Goal: Transaction & Acquisition: Book appointment/travel/reservation

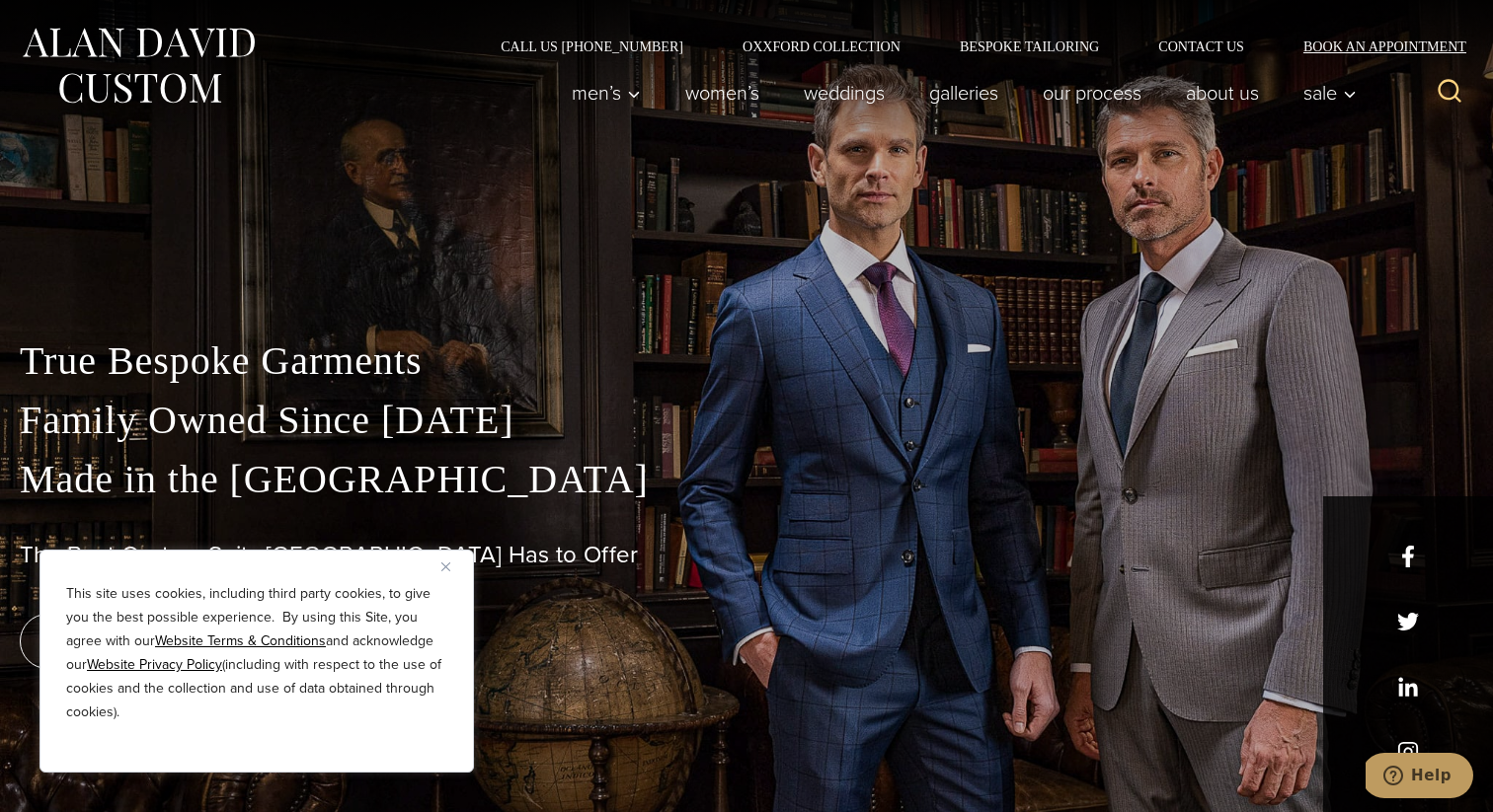
click at [1356, 48] on link "Book an Appointment" at bounding box center [1373, 47] width 199 height 14
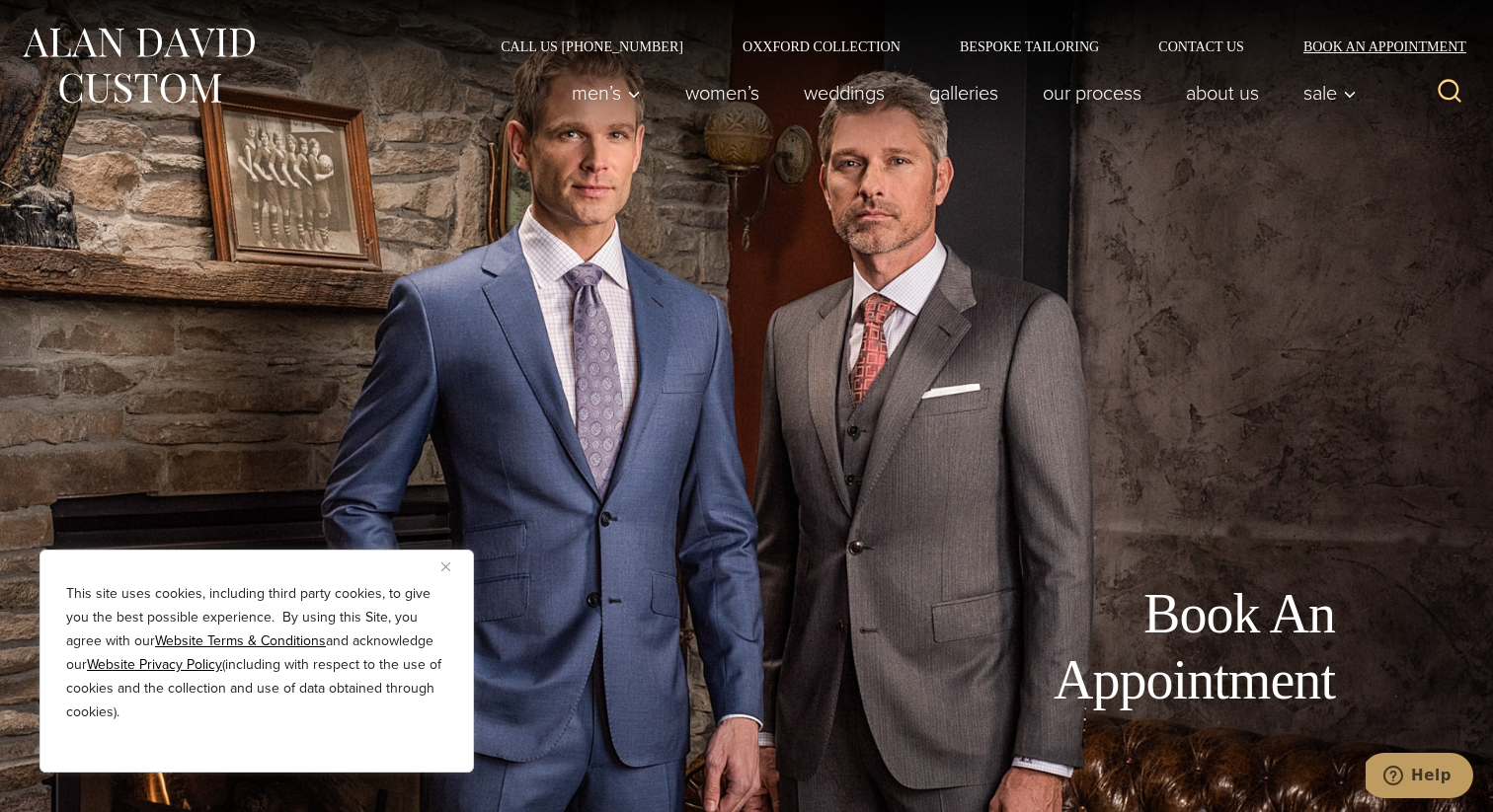
click at [1364, 50] on link "Book an Appointment" at bounding box center [1373, 47] width 199 height 14
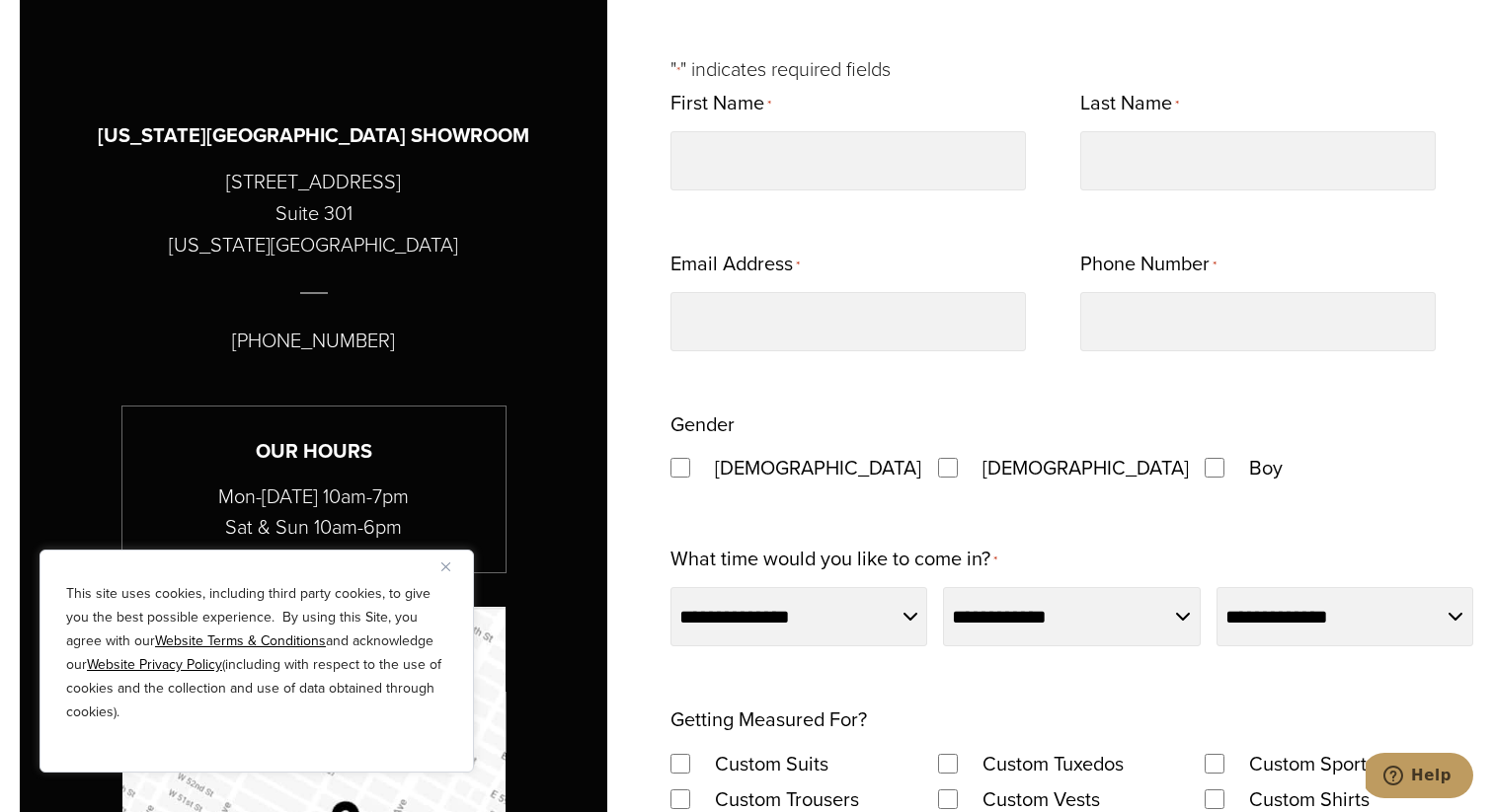
scroll to position [1051, 0]
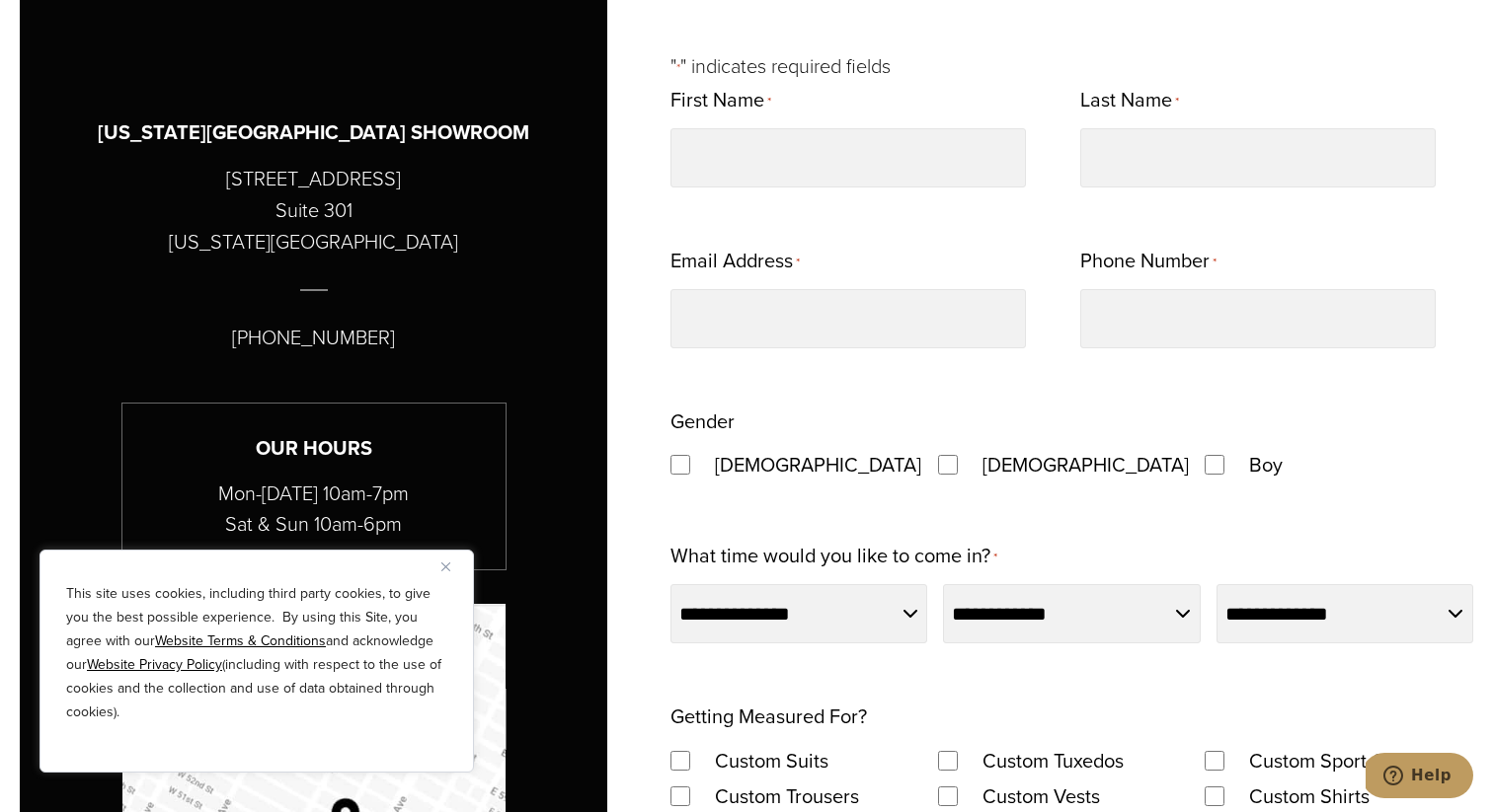
click at [442, 566] on img "Close" at bounding box center [446, 567] width 9 height 9
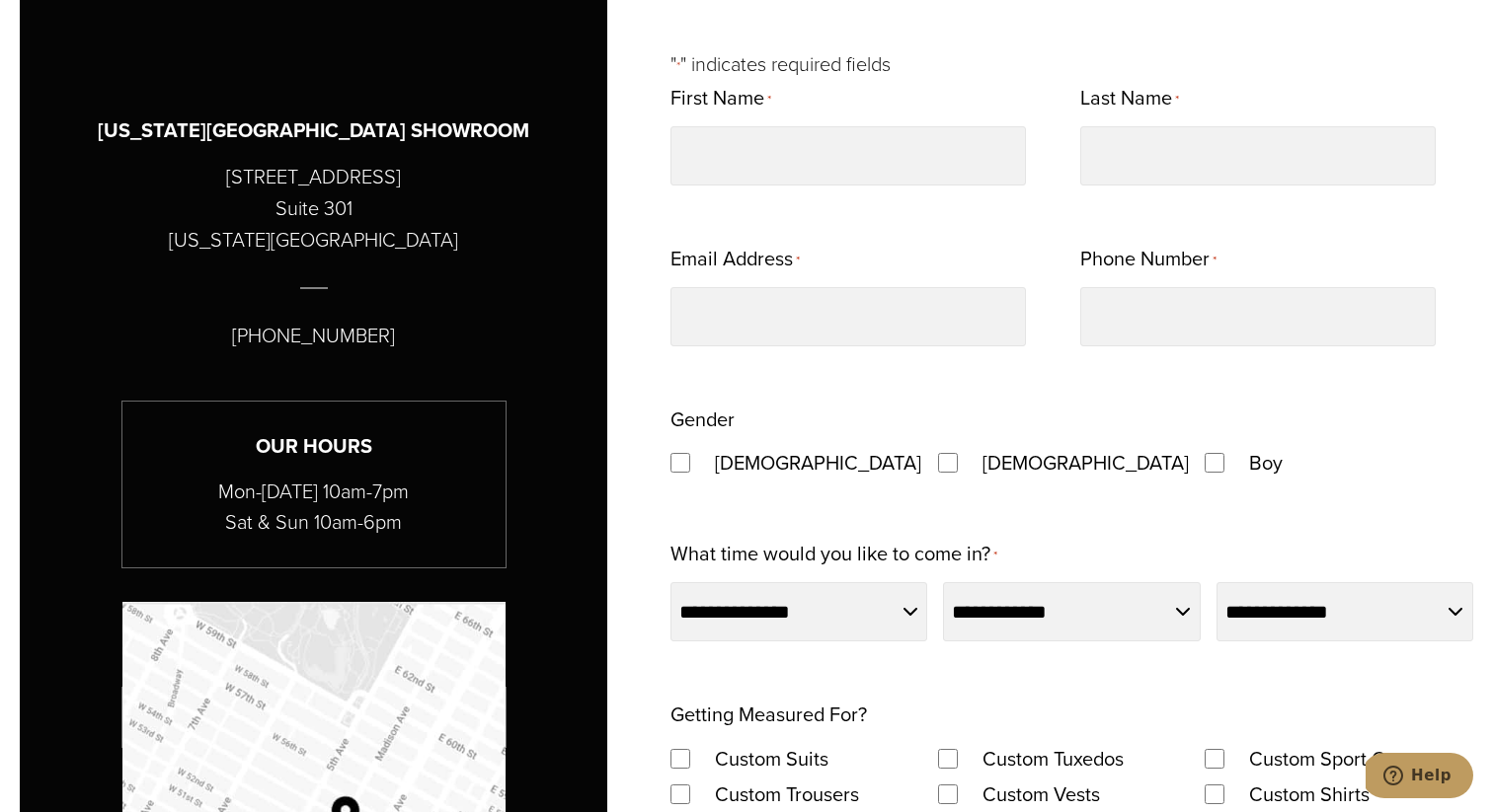
scroll to position [807, 0]
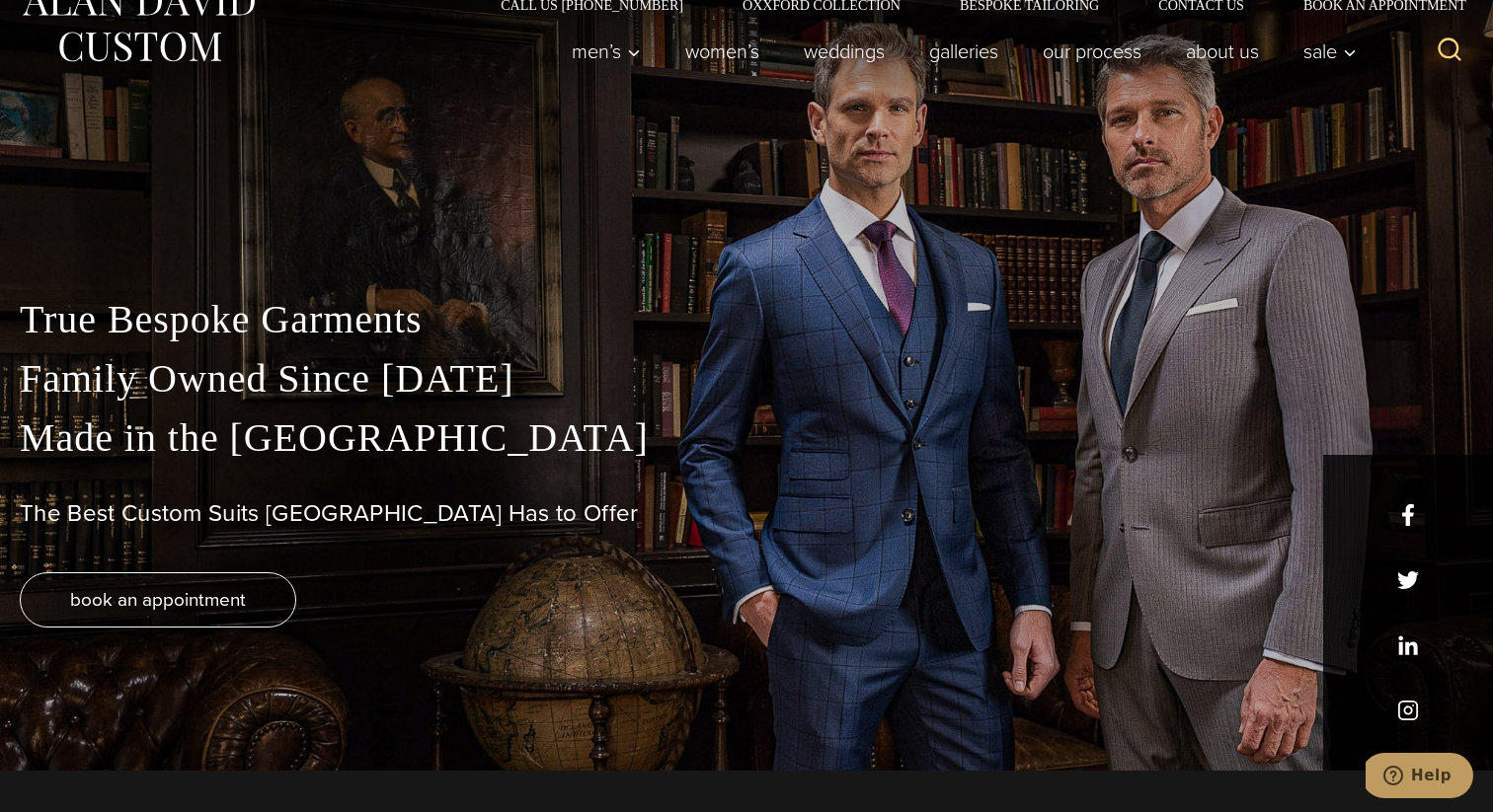
scroll to position [44, 0]
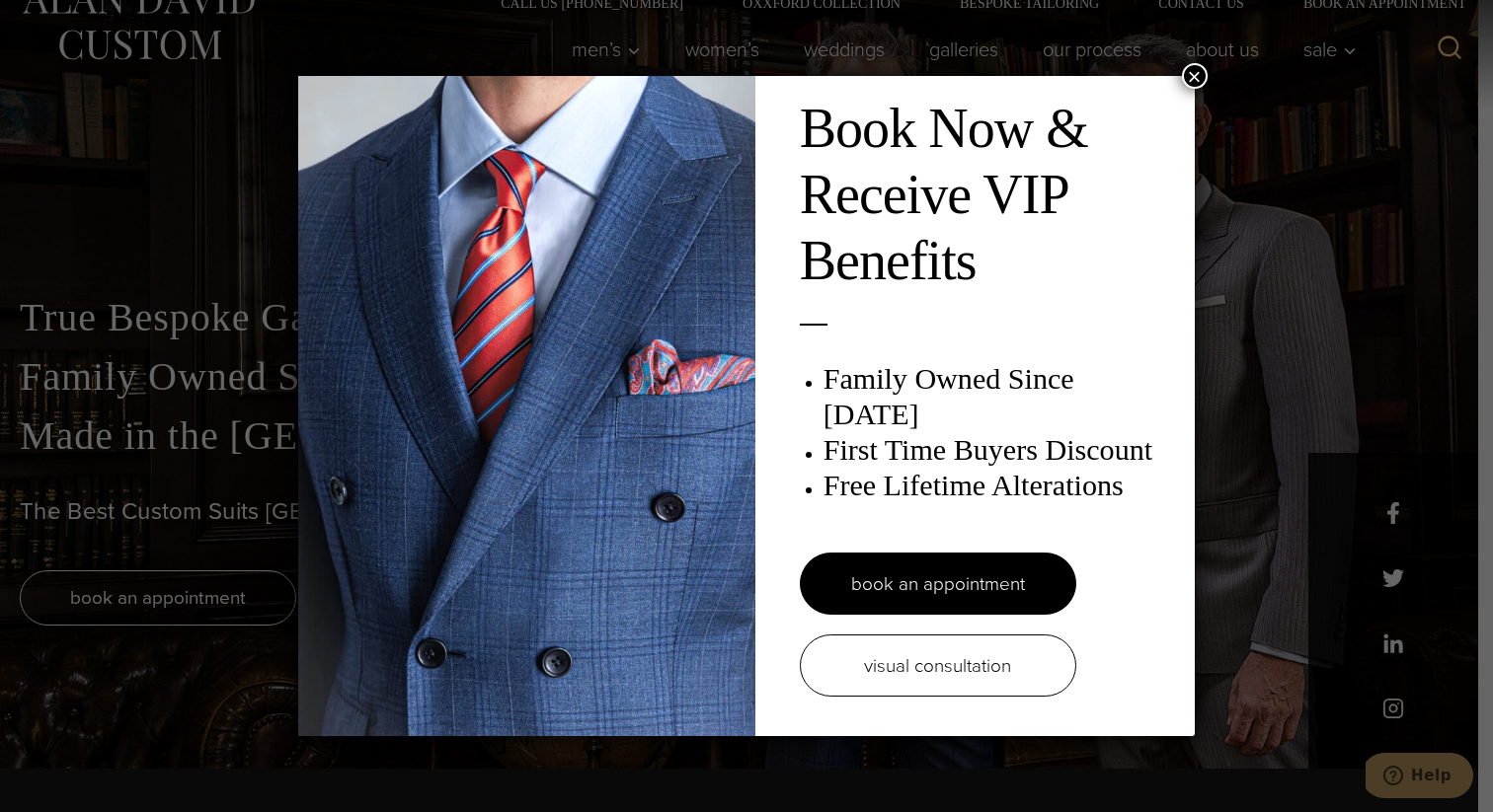
click at [1188, 75] on button "×" at bounding box center [1195, 76] width 26 height 26
